Goal: Transaction & Acquisition: Obtain resource

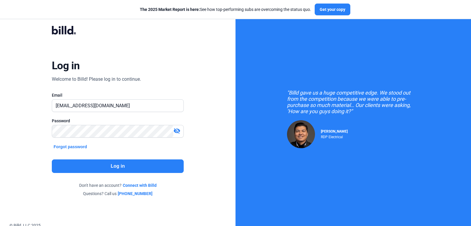
click at [154, 167] on button "Log in" at bounding box center [118, 166] width 132 height 14
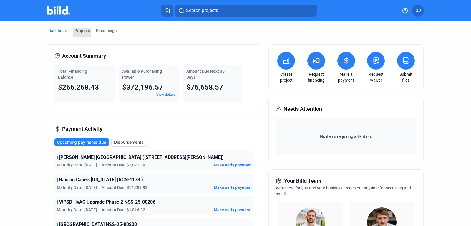
click at [82, 31] on div "Projects" at bounding box center [82, 31] width 16 height 6
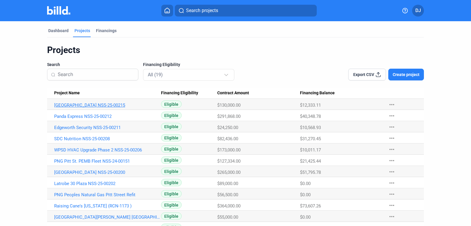
click at [90, 102] on link "Potter Township Park NSS-25-00215" at bounding box center [107, 104] width 107 height 5
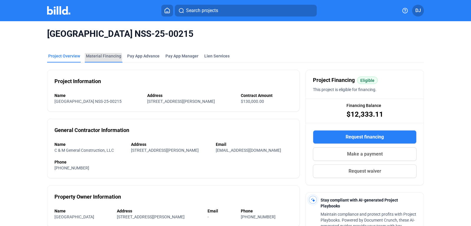
click at [97, 58] on div "Material Financing" at bounding box center [103, 56] width 35 height 6
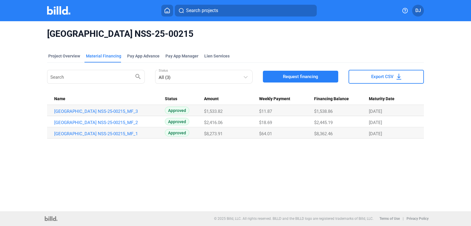
click at [306, 77] on span "Request financing" at bounding box center [300, 77] width 35 height 6
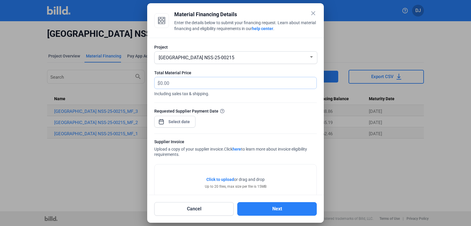
click at [210, 84] on input "text" at bounding box center [234, 82] width 149 height 11
type input "11,125.05"
click at [161, 122] on span "Open calendar" at bounding box center [161, 119] width 14 height 14
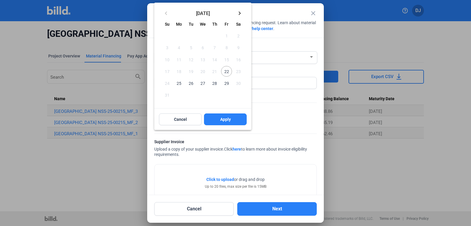
click at [225, 71] on span "22" at bounding box center [226, 71] width 11 height 11
click at [221, 122] on button "Apply" at bounding box center [225, 119] width 43 height 12
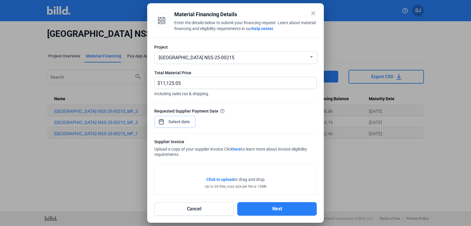
scroll to position [41, 0]
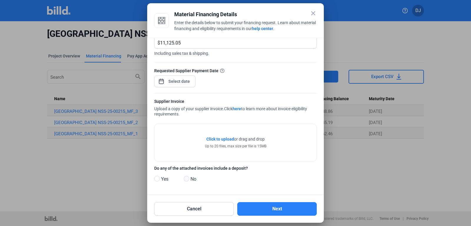
click at [186, 177] on span at bounding box center [187, 179] width 6 height 6
click at [186, 177] on input "No" at bounding box center [186, 179] width 4 height 4
radio input "true"
click at [222, 139] on span "Click to upload" at bounding box center [220, 139] width 28 height 5
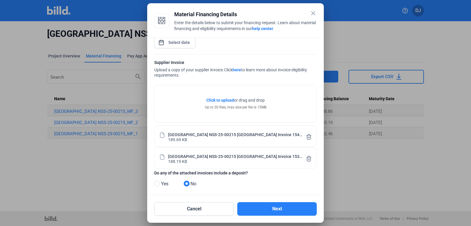
scroll to position [84, 0]
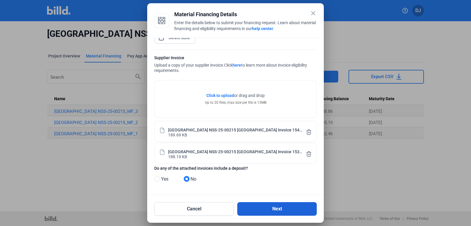
click at [256, 210] on button "Next" at bounding box center [276, 209] width 79 height 14
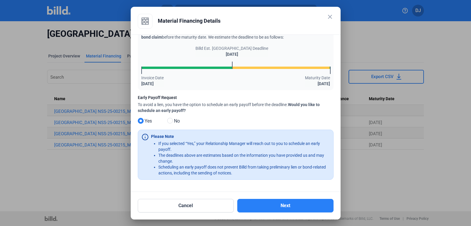
scroll to position [25, 0]
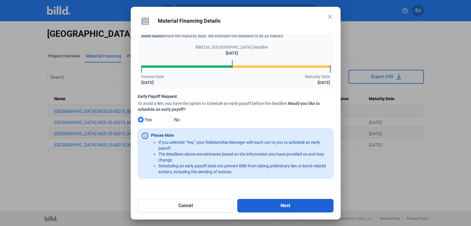
click at [258, 206] on button "Next" at bounding box center [285, 206] width 96 height 14
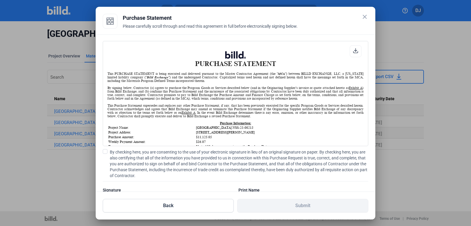
scroll to position [23, 0]
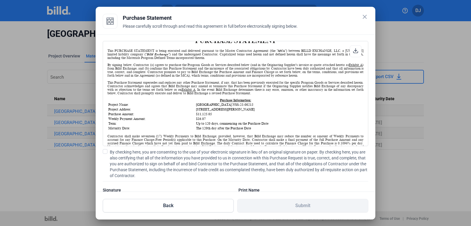
click at [105, 152] on span at bounding box center [105, 151] width 5 height 5
click at [0, 0] on input "By checking here, you are consenting to the use of your electronic signature in…" at bounding box center [0, 0] width 0 height 0
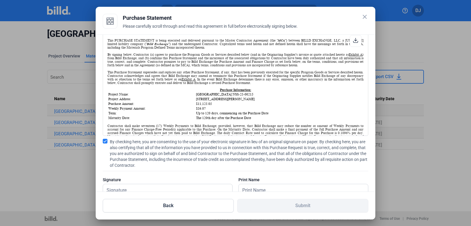
scroll to position [28, 0]
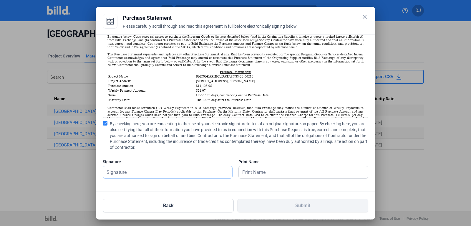
click at [134, 173] on input "text" at bounding box center [164, 172] width 123 height 12
type input "Ryan M. Joyce"
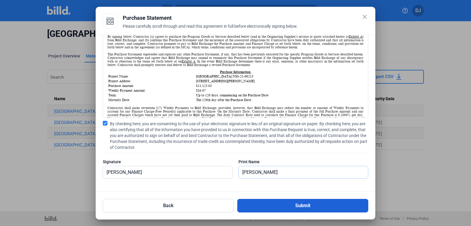
type input "Ryan M. Joyce"
click at [283, 206] on button "Submit" at bounding box center [302, 206] width 131 height 14
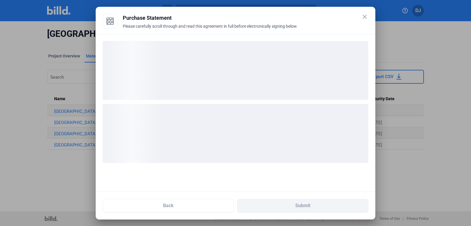
scroll to position [0, 0]
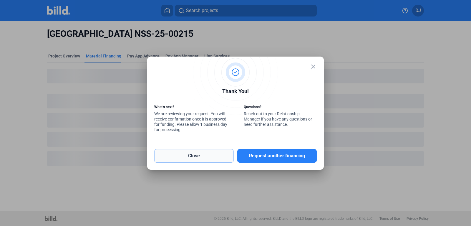
click at [207, 156] on button "Close" at bounding box center [193, 156] width 79 height 14
